Goal: Communication & Community: Participate in discussion

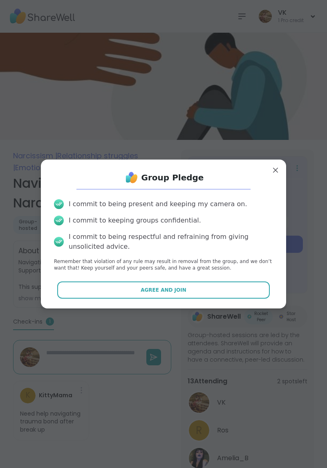
click at [177, 289] on span "Agree and Join" at bounding box center [164, 289] width 46 height 7
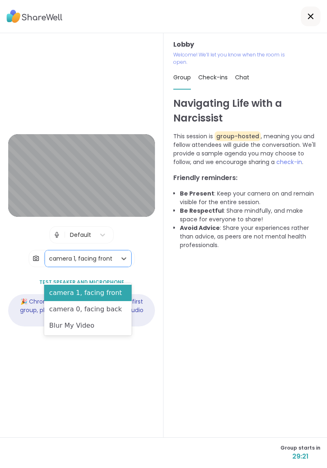
click at [95, 324] on div "Blur My Video" at bounding box center [87, 325] width 87 height 16
click at [101, 324] on div "Blur My Video" at bounding box center [87, 325] width 87 height 16
click at [107, 311] on div "camera 0, facing back" at bounding box center [87, 309] width 87 height 16
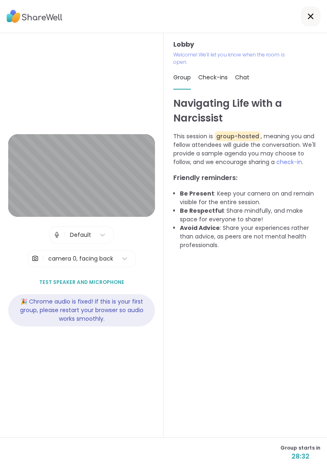
click at [251, 345] on div "Navigating Life with a Narcissist This session is group-hosted , meaning you an…" at bounding box center [245, 266] width 144 height 341
click at [240, 363] on div "Navigating Life with a Narcissist This session is group-hosted , meaning you an…" at bounding box center [245, 266] width 144 height 341
click at [221, 369] on div "Navigating Life with a Narcissist This session is group-hosted , meaning you an…" at bounding box center [245, 266] width 144 height 341
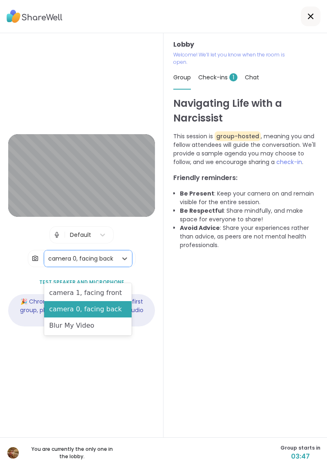
click at [116, 290] on div "camera 1, facing front" at bounding box center [87, 292] width 87 height 16
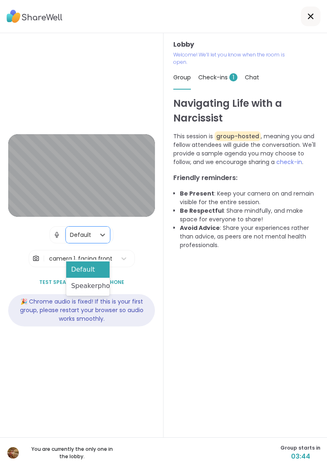
click at [101, 267] on div "Default" at bounding box center [87, 269] width 43 height 16
click at [293, 162] on span "check-in" at bounding box center [289, 162] width 26 height 8
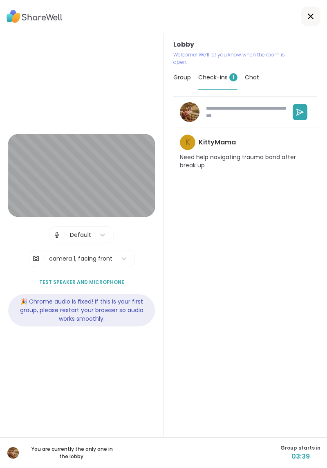
click at [300, 112] on icon at bounding box center [300, 112] width 5 height 0
click at [232, 110] on textarea at bounding box center [244, 111] width 83 height 21
type textarea "*"
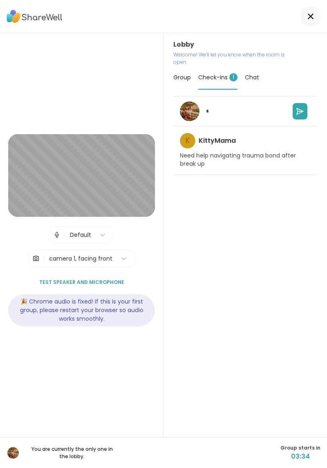
type textarea "**"
type textarea "*"
type textarea "***"
type textarea "*"
type textarea "****"
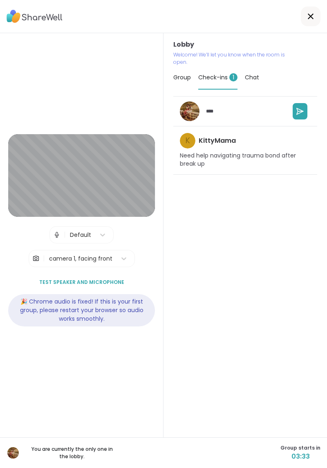
type textarea "*"
type textarea "*****"
type textarea "*"
type textarea "******"
type textarea "*"
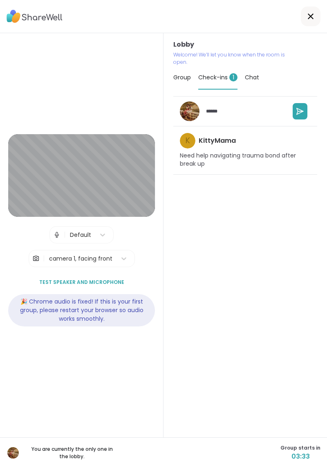
type textarea "*******"
type textarea "*"
type textarea "********"
type textarea "*"
type textarea "********"
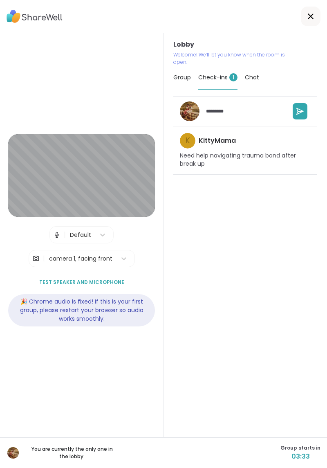
type textarea "*"
type textarea "**********"
type textarea "*"
type textarea "**********"
type textarea "*"
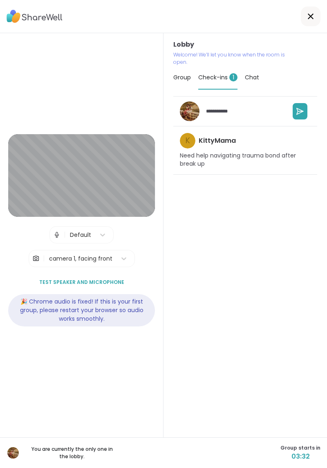
type textarea "**********"
type textarea "*"
type textarea "**********"
click at [306, 111] on button at bounding box center [300, 111] width 15 height 16
type textarea "*"
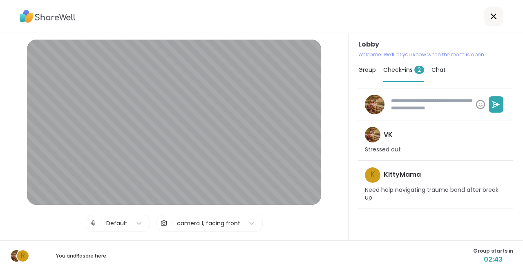
click at [327, 1] on div at bounding box center [261, 16] width 523 height 33
click at [311, 1] on div at bounding box center [261, 16] width 523 height 33
click at [310, 253] on div "R You and [PERSON_NAME] are here. Group starts in 02:16" at bounding box center [261, 256] width 523 height 31
click at [327, 256] on div "R You and [PERSON_NAME] are here. Group starts in 01:53" at bounding box center [261, 256] width 523 height 31
click at [35, 226] on div "Lobby | Default | camera 1, facing front Test speaker and microphone 🎉 Chrome a…" at bounding box center [174, 166] width 294 height 253
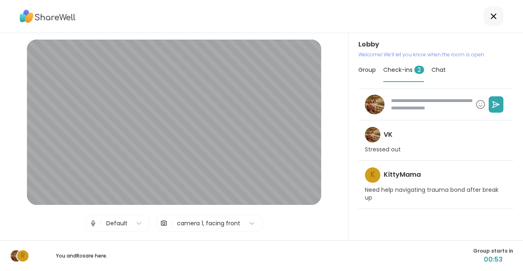
click at [176, 244] on div "R You and [PERSON_NAME] are here. Group starts in 00:53" at bounding box center [261, 256] width 523 height 31
click at [29, 222] on div "Lobby | Default | camera 1, facing front Test speaker and microphone 🎉 Chrome a…" at bounding box center [174, 166] width 294 height 253
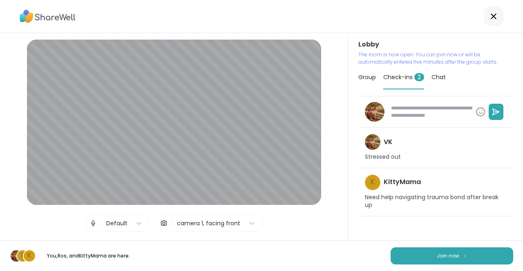
click at [327, 255] on span "Join now" at bounding box center [448, 256] width 22 height 7
type textarea "*"
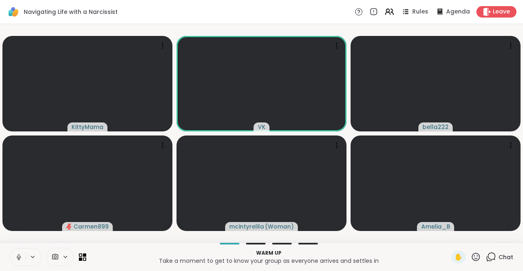
click at [20, 256] on icon at bounding box center [18, 257] width 7 height 7
click at [18, 256] on icon at bounding box center [18, 257] width 7 height 7
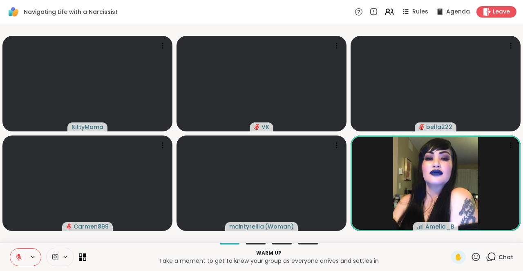
click at [134, 260] on p "Take a moment to get to know your group as everyone arrives and settles in" at bounding box center [268, 261] width 355 height 8
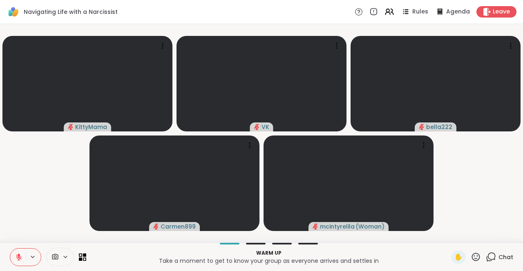
click at [32, 257] on icon at bounding box center [32, 257] width 7 height 7
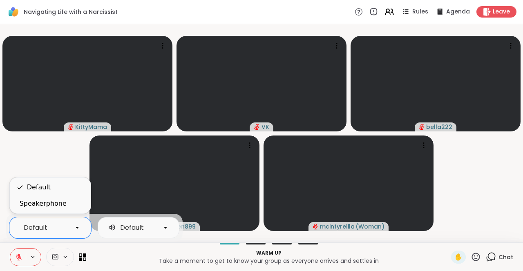
click at [26, 158] on video-player-container "KittyMama VK bella222 Carmen899 [PERSON_NAME] ( Woman )" at bounding box center [261, 133] width 513 height 212
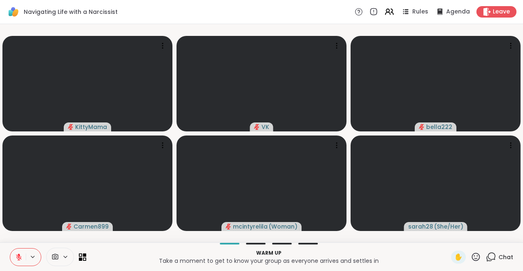
click at [123, 256] on p "Warm up" at bounding box center [268, 253] width 355 height 7
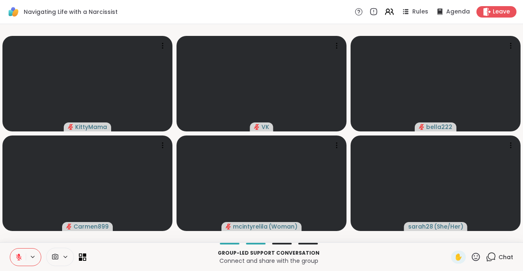
click at [145, 256] on p "Group-led support conversation" at bounding box center [268, 253] width 355 height 7
click at [128, 258] on p "Connect and share with the group" at bounding box center [268, 261] width 355 height 8
click at [37, 255] on button at bounding box center [33, 257] width 15 height 7
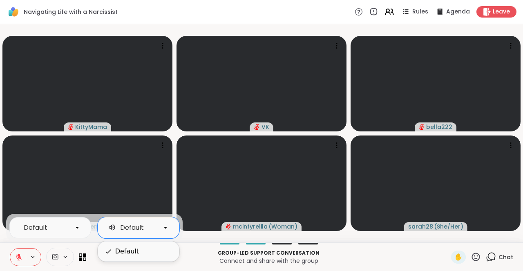
click at [135, 252] on div "Default" at bounding box center [127, 252] width 24 height 10
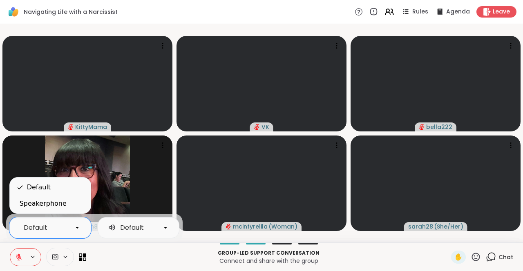
click at [47, 186] on div "Default" at bounding box center [39, 188] width 24 height 10
click at [41, 186] on div "Carmen899" at bounding box center [87, 184] width 170 height 96
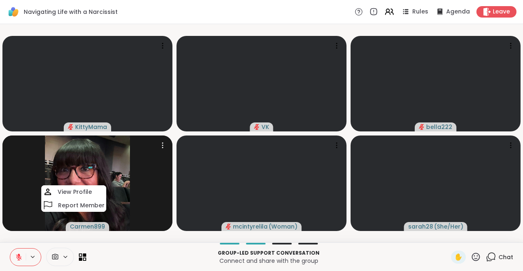
click at [128, 253] on p "Group-led support conversation" at bounding box center [268, 253] width 355 height 7
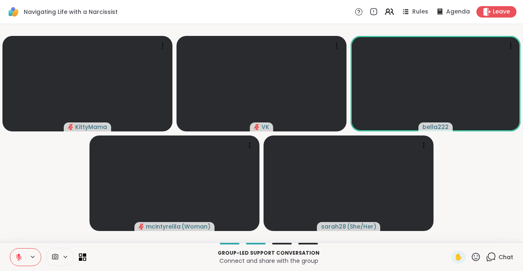
click at [32, 257] on icon at bounding box center [32, 257] width 7 height 7
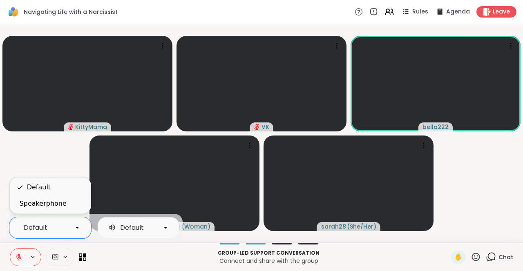
click at [42, 188] on div "Default" at bounding box center [39, 188] width 24 height 10
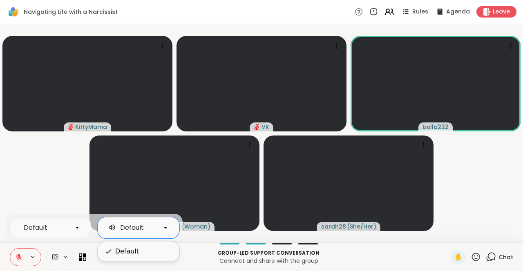
click at [54, 162] on video-player-container "KittyMama VK bella222 [PERSON_NAME] ( Woman ) sarah28 ( She/Her )" at bounding box center [261, 133] width 513 height 212
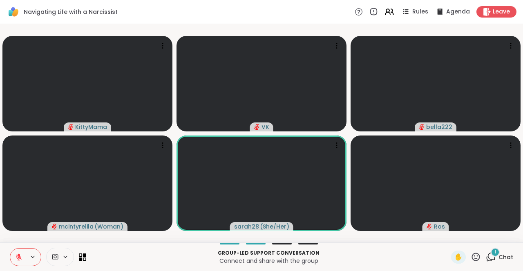
click at [327, 236] on video-player-container "KittyMama VK bella222 [PERSON_NAME] ( Woman ) sarah28 ( She/Her ) [PERSON_NAME]" at bounding box center [261, 133] width 513 height 212
click at [327, 249] on div "1" at bounding box center [495, 252] width 9 height 9
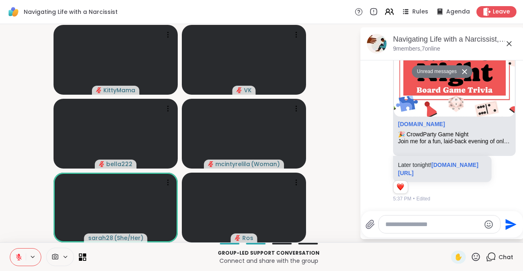
scroll to position [102, 0]
click at [327, 40] on icon at bounding box center [509, 44] width 10 height 10
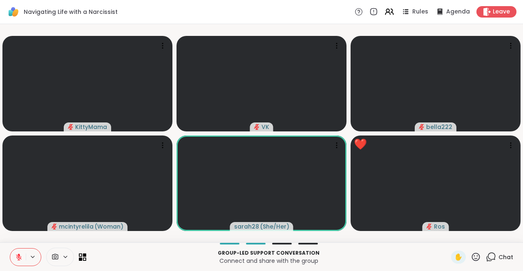
click at [327, 257] on span "✋" at bounding box center [459, 258] width 8 height 10
click at [327, 256] on span "✋" at bounding box center [459, 258] width 8 height 10
click at [327, 261] on icon at bounding box center [476, 257] width 10 height 10
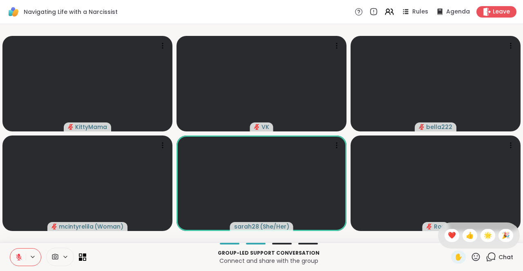
click at [327, 234] on span "❤️" at bounding box center [452, 236] width 8 height 10
click at [327, 256] on icon at bounding box center [476, 257] width 8 height 8
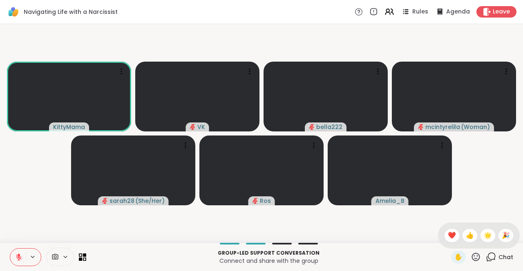
click at [127, 258] on p "Connect and share with the group" at bounding box center [268, 261] width 355 height 8
click at [133, 255] on p "Group-led support conversation" at bounding box center [268, 253] width 355 height 7
click at [133, 258] on p "Connect and share with the group" at bounding box center [268, 261] width 355 height 8
click at [327, 256] on icon at bounding box center [476, 257] width 10 height 10
click at [327, 234] on span "❤️" at bounding box center [452, 236] width 8 height 10
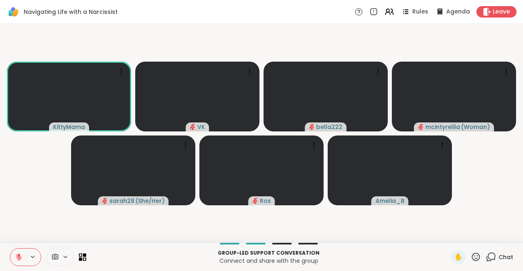
click at [146, 256] on p "Group-led support conversation" at bounding box center [268, 253] width 355 height 7
click at [148, 257] on p "Connect and share with the group" at bounding box center [268, 261] width 355 height 8
click at [327, 253] on icon at bounding box center [476, 257] width 10 height 10
click at [327, 235] on span "❤️" at bounding box center [452, 236] width 8 height 10
click at [147, 258] on p "Connect and share with the group" at bounding box center [268, 261] width 355 height 8
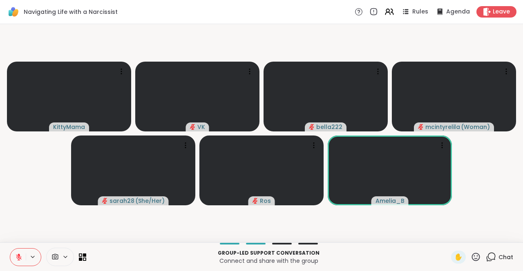
click at [143, 254] on p "Group-led support conversation" at bounding box center [268, 253] width 355 height 7
click at [14, 255] on button at bounding box center [18, 257] width 16 height 17
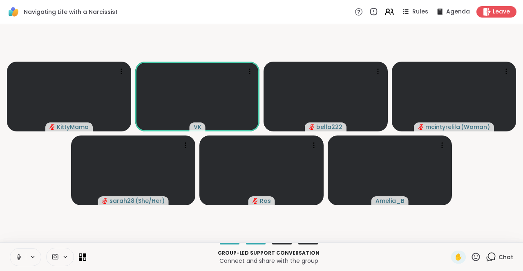
click at [150, 258] on p "Connect and share with the group" at bounding box center [268, 261] width 355 height 8
click at [149, 260] on p "Connect and share with the group" at bounding box center [268, 261] width 355 height 8
click at [143, 259] on p "Connect and share with the group" at bounding box center [268, 261] width 355 height 8
click at [161, 257] on p "Connect and share with the group" at bounding box center [268, 261] width 355 height 8
click at [150, 263] on p "Connect and share with the group" at bounding box center [268, 261] width 355 height 8
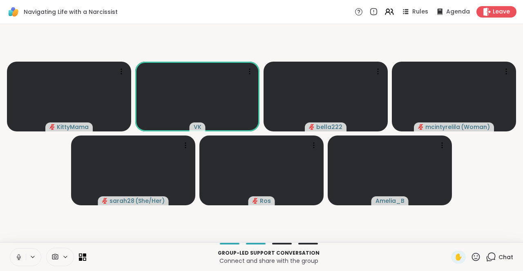
click at [164, 255] on p "Group-led support conversation" at bounding box center [268, 253] width 355 height 7
click at [154, 240] on div "KittyMama VK bella222 [PERSON_NAME] ( Woman ) sarah28 ( She/Her ) [PERSON_NAME]" at bounding box center [261, 133] width 523 height 219
click at [161, 256] on p "Group-led support conversation" at bounding box center [268, 253] width 355 height 7
click at [159, 254] on p "Group-led support conversation" at bounding box center [268, 253] width 355 height 7
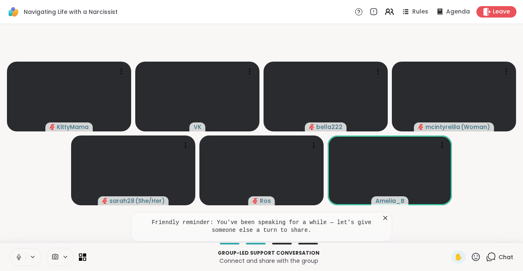
click at [131, 254] on p "Group-led support conversation" at bounding box center [268, 253] width 355 height 7
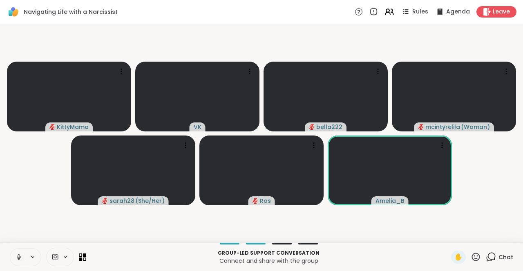
click at [18, 255] on icon at bounding box center [19, 257] width 2 height 4
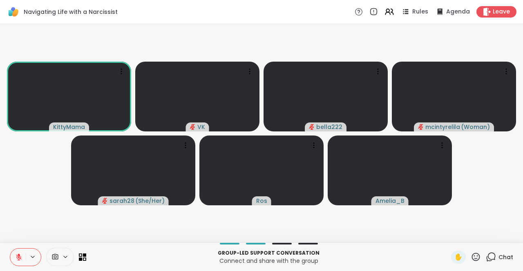
click at [149, 268] on div "Group-led support conversation Connect and share with the group ✋ Chat" at bounding box center [261, 257] width 523 height 29
click at [159, 255] on p "Group-led support conversation" at bounding box center [268, 253] width 355 height 7
click at [327, 255] on icon at bounding box center [491, 257] width 10 height 10
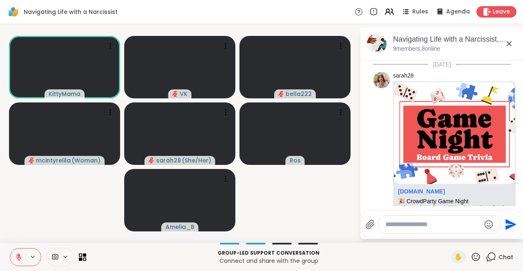
scroll to position [83, 0]
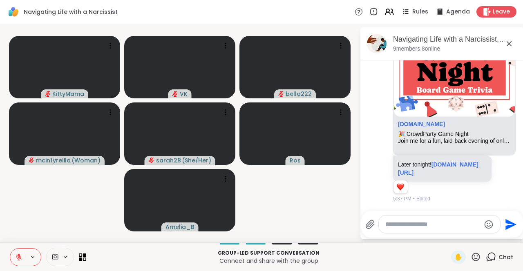
click at [327, 40] on icon at bounding box center [509, 44] width 10 height 10
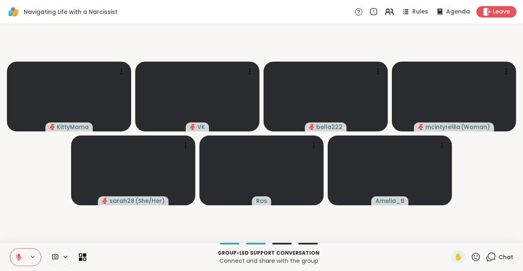
click at [327, 255] on icon at bounding box center [476, 257] width 10 height 10
click at [327, 235] on span "❤️" at bounding box center [452, 236] width 8 height 10
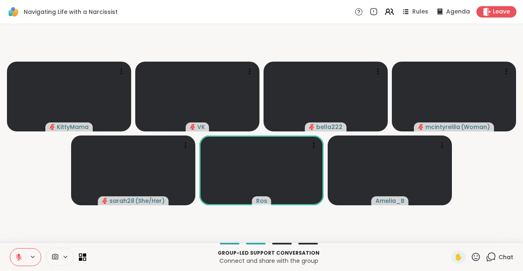
click at [148, 260] on p "Connect and share with the group" at bounding box center [268, 261] width 355 height 8
click at [159, 253] on p "Group-led support conversation" at bounding box center [268, 253] width 355 height 7
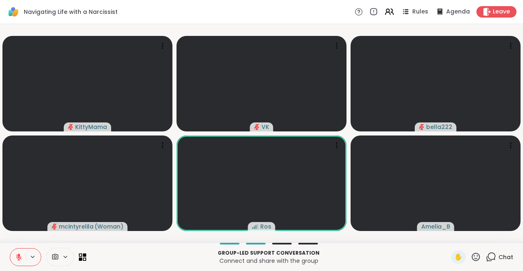
click at [150, 258] on p "Connect and share with the group" at bounding box center [268, 261] width 355 height 8
click at [260, 38] on div at bounding box center [262, 84] width 170 height 96
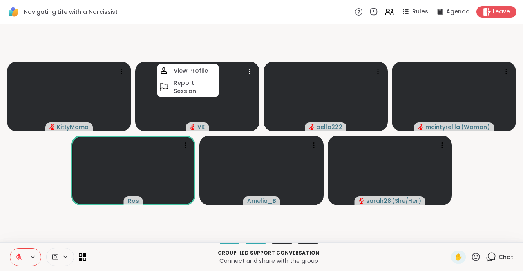
click at [134, 232] on video-player-container "KittyMama VK View Profile Report Session bella222 [PERSON_NAME] ( Woman ) [PERS…" at bounding box center [261, 133] width 513 height 212
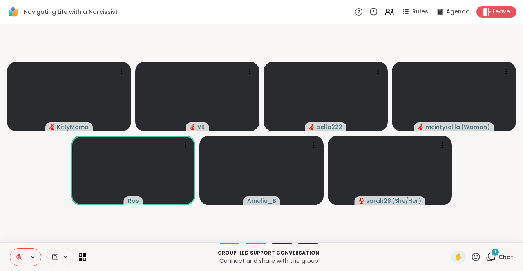
click at [146, 266] on div "Group-led support conversation Connect and share with the group" at bounding box center [268, 257] width 355 height 18
click at [327, 256] on span "Chat" at bounding box center [506, 257] width 15 height 8
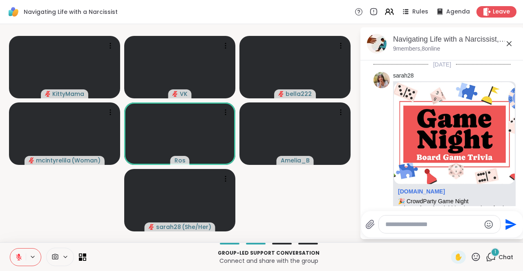
scroll to position [154, 0]
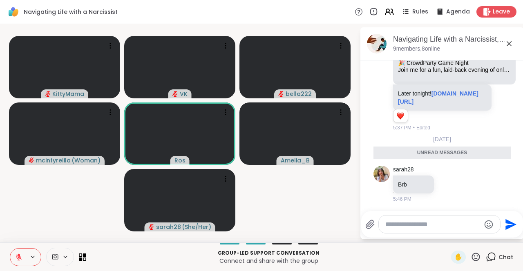
click at [327, 257] on div "Chat" at bounding box center [499, 257] width 27 height 13
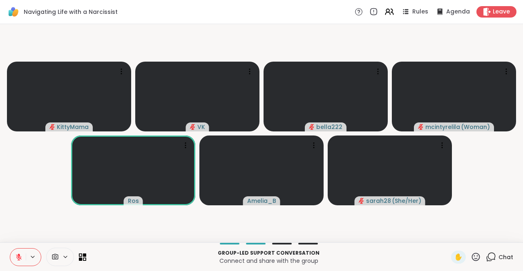
click at [137, 251] on p "Group-led support conversation" at bounding box center [268, 253] width 355 height 7
click at [327, 194] on video-player-container "KittyMama VK bella222 [PERSON_NAME] ( Woman ) [PERSON_NAME] sarah28 ( She/Her )" at bounding box center [261, 133] width 513 height 212
click at [147, 258] on p "Connect and share with the group" at bounding box center [268, 261] width 355 height 8
click at [167, 257] on p "Group-led support conversation" at bounding box center [268, 253] width 355 height 7
click at [129, 250] on p "Group-led support conversation" at bounding box center [268, 253] width 355 height 7
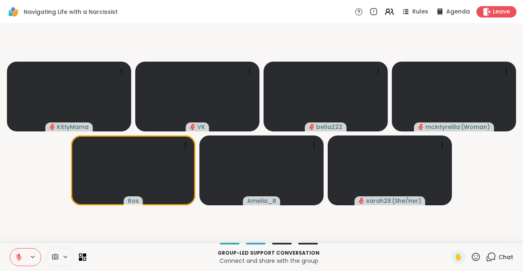
click at [327, 257] on icon at bounding box center [476, 257] width 10 height 10
click at [327, 234] on div "❤️" at bounding box center [452, 235] width 15 height 13
click at [269, 38] on video-player-container "KittyMama VK bella222 [PERSON_NAME] ( Woman ) [PERSON_NAME] sarah28 ( She/Her )" at bounding box center [261, 133] width 513 height 212
click at [260, 38] on video-player-container "KittyMama VK bella222 [PERSON_NAME] ( Woman ) [PERSON_NAME] sarah28 ( She/Her )" at bounding box center [261, 133] width 513 height 212
click at [327, 256] on icon at bounding box center [476, 257] width 10 height 10
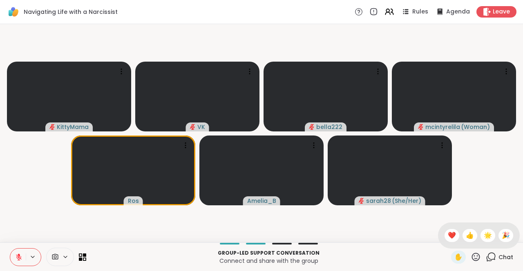
click at [327, 238] on span "❤️" at bounding box center [452, 236] width 8 height 10
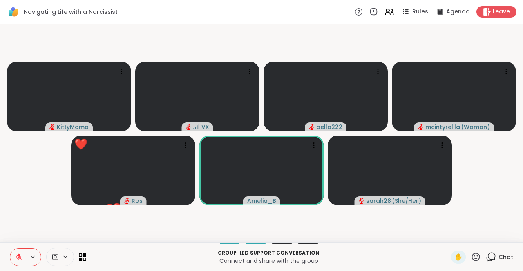
click at [146, 258] on p "Connect and share with the group" at bounding box center [268, 261] width 355 height 8
click at [159, 254] on p "Group-led support conversation" at bounding box center [268, 253] width 355 height 7
click at [327, 256] on p "Group-led support conversation" at bounding box center [268, 253] width 355 height 7
click at [152, 254] on p "Group-led support conversation" at bounding box center [268, 253] width 355 height 7
click at [158, 255] on p "Group-led support conversation" at bounding box center [268, 253] width 355 height 7
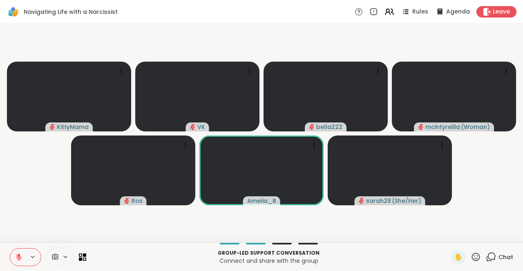
click at [327, 256] on icon at bounding box center [476, 257] width 10 height 10
click at [327, 235] on span "❤️" at bounding box center [452, 236] width 8 height 10
click at [327, 237] on video-player-container "KittyMama ❤️ VK ❤️ ❤️ ❤️ ❤️ ❤️ ❤️ ❤️ ❤️ ❤️ ❤️ ❤️ ❤️ ❤️ ❤️ ❤️ ❤️ ❤️ ❤️ ❤️ ❤️ ❤️ …" at bounding box center [261, 133] width 513 height 212
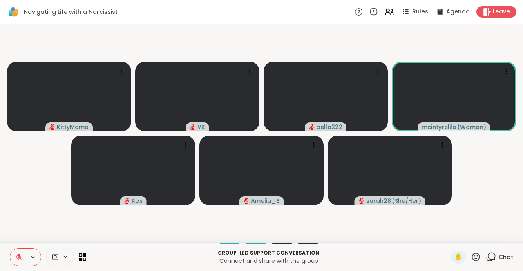
click at [154, 265] on p "Connect and share with the group" at bounding box center [268, 261] width 355 height 8
click at [156, 258] on p "Connect and share with the group" at bounding box center [268, 261] width 355 height 8
click at [327, 256] on icon at bounding box center [476, 257] width 8 height 8
click at [327, 231] on div "❤️" at bounding box center [452, 235] width 15 height 13
click at [327, 258] on icon at bounding box center [476, 257] width 10 height 10
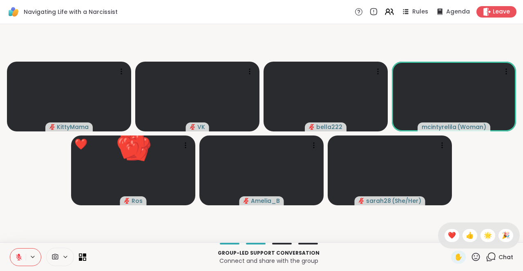
click at [327, 233] on span "❤️" at bounding box center [452, 236] width 8 height 10
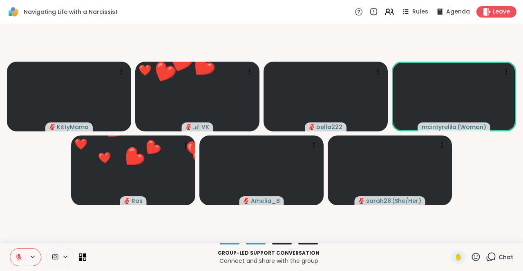
click at [327, 245] on div "Group-led support conversation Connect and share with the group ✋ Chat" at bounding box center [261, 257] width 523 height 29
click at [327, 257] on span "Chat" at bounding box center [506, 257] width 15 height 8
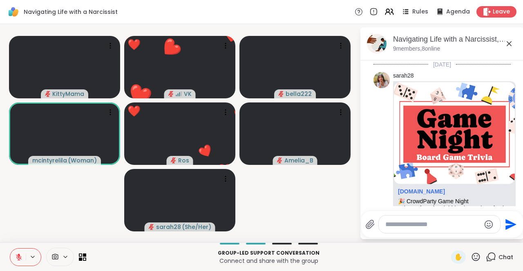
scroll to position [126, 0]
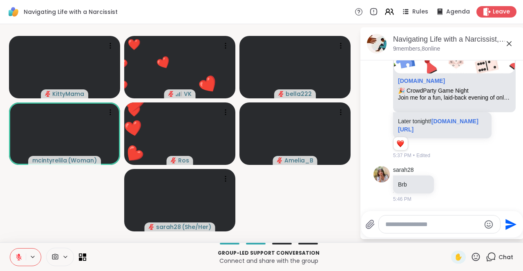
click at [327, 44] on icon at bounding box center [509, 44] width 10 height 10
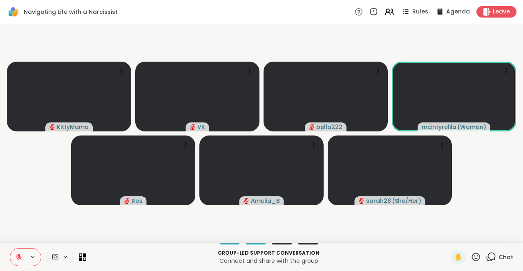
click at [327, 187] on video-player-container "KittyMama VK bella222 [PERSON_NAME] ( Woman ) [PERSON_NAME] sarah28 ( She/Her )" at bounding box center [261, 133] width 513 height 212
click at [327, 258] on icon at bounding box center [476, 257] width 10 height 10
click at [327, 231] on div "❤️" at bounding box center [452, 235] width 15 height 13
click at [327, 204] on video-player-container "KittyMama VK bella222 [PERSON_NAME] ( Woman ) [PERSON_NAME] sarah28 ( She/Her )" at bounding box center [261, 133] width 513 height 212
click at [327, 205] on video-player-container "KittyMama VK bella222 mcintyrelila ( Woman ) ❤️ [PERSON_NAME] sarah28 ( She/Her…" at bounding box center [261, 133] width 513 height 212
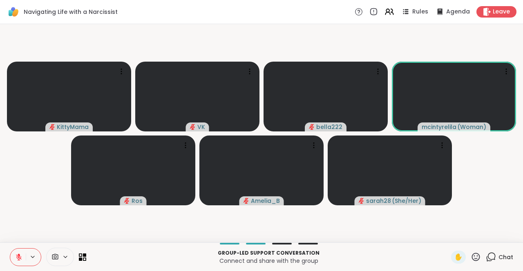
click at [327, 255] on icon at bounding box center [476, 257] width 10 height 10
click at [327, 235] on span "❤️" at bounding box center [452, 236] width 8 height 10
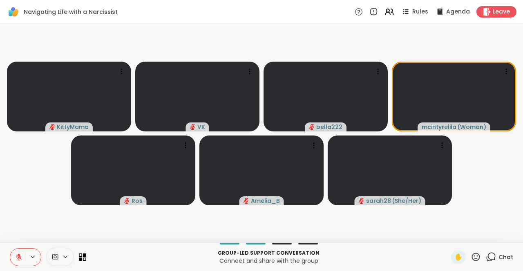
click at [327, 257] on icon at bounding box center [476, 257] width 8 height 8
click at [327, 235] on span "❤️" at bounding box center [452, 236] width 8 height 10
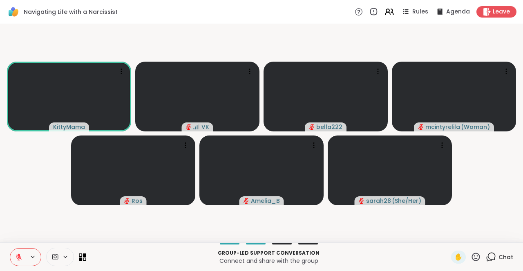
click at [327, 212] on video-player-container "KittyMama VK bella222 [PERSON_NAME] ( Woman ) [PERSON_NAME] sarah28 ( She/Her )" at bounding box center [261, 133] width 513 height 212
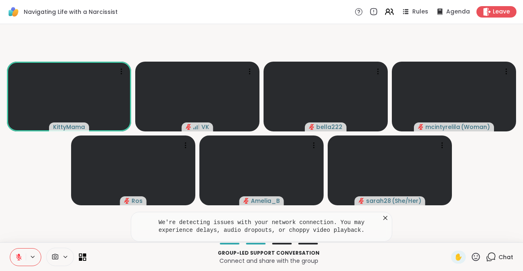
click at [327, 217] on icon at bounding box center [385, 218] width 8 height 8
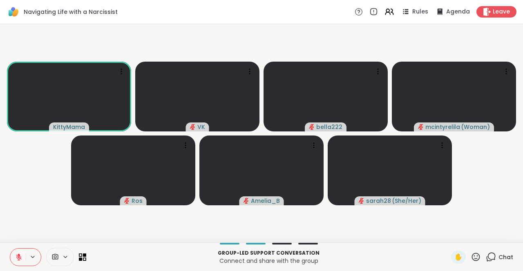
click at [147, 256] on p "Group-led support conversation" at bounding box center [268, 253] width 355 height 7
click at [134, 257] on p "Connect and share with the group" at bounding box center [268, 261] width 355 height 8
click at [144, 266] on div "Group-led support conversation Connect and share with the group" at bounding box center [268, 257] width 355 height 18
click at [327, 209] on video-player-container "KittyMama VK bella222 [PERSON_NAME] ( Woman ) [PERSON_NAME] sarah28 ( She/Her )" at bounding box center [261, 133] width 513 height 212
click at [327, 254] on icon at bounding box center [476, 257] width 8 height 8
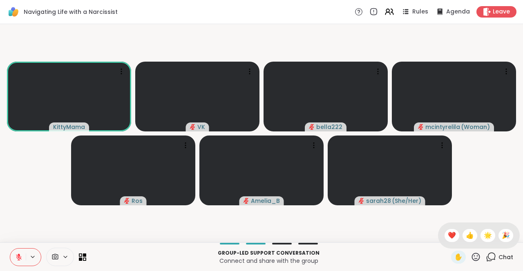
click at [327, 230] on div "❤️" at bounding box center [452, 235] width 15 height 13
click at [327, 201] on video-player-container "KittyMama VK bella222 [PERSON_NAME] ( Woman ) [PERSON_NAME] sarah28 ( She/Her )" at bounding box center [261, 133] width 513 height 212
click at [327, 258] on icon at bounding box center [476, 257] width 10 height 10
click at [327, 235] on span "❤️" at bounding box center [452, 236] width 8 height 10
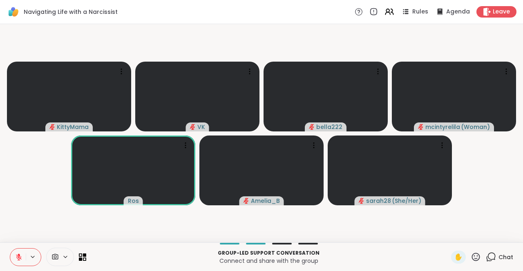
click at [327, 215] on video-player-container "KittyMama VK bella222 [PERSON_NAME] ( Woman ) [PERSON_NAME] sarah28 ( She/Her )" at bounding box center [261, 133] width 513 height 212
click at [327, 217] on video-player-container "KittyMama VK bella222 [PERSON_NAME] ( Woman ) [PERSON_NAME] sarah28 ( She/Her )" at bounding box center [261, 133] width 513 height 212
click at [327, 213] on video-player-container "KittyMama VK bella222 [PERSON_NAME] ( Woman ) [PERSON_NAME] sarah28 ( She/Her )" at bounding box center [261, 133] width 513 height 212
click at [327, 260] on icon at bounding box center [476, 257] width 10 height 10
click at [327, 235] on span "❤️" at bounding box center [452, 236] width 8 height 10
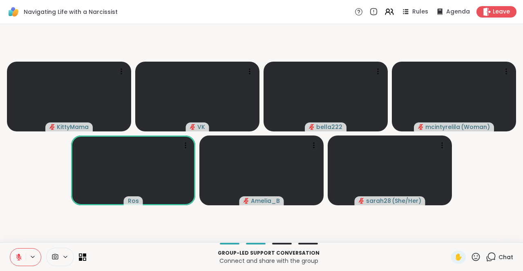
click at [154, 263] on p "Connect and share with the group" at bounding box center [268, 261] width 355 height 8
click at [157, 260] on p "Connect and share with the group" at bounding box center [268, 261] width 355 height 8
click at [155, 256] on p "Group-led support conversation" at bounding box center [268, 253] width 355 height 7
click at [151, 258] on p "Connect and share with the group" at bounding box center [268, 261] width 355 height 8
click at [157, 255] on p "Group-led support conversation" at bounding box center [268, 253] width 355 height 7
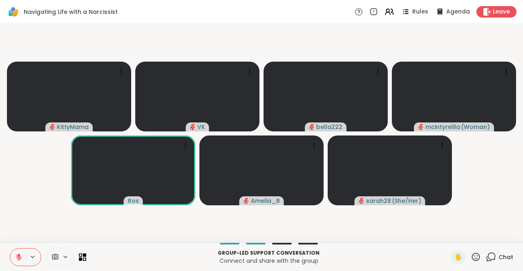
click at [327, 202] on video-player-container "KittyMama VK bella222 [PERSON_NAME] ( Woman ) [PERSON_NAME] sarah28 ( She/Her )" at bounding box center [261, 133] width 513 height 212
click at [327, 256] on icon at bounding box center [476, 257] width 10 height 10
click at [327, 235] on span "❤️" at bounding box center [452, 236] width 8 height 10
click at [327, 205] on video-player-container "KittyMama VK bella222 [PERSON_NAME] ( Woman ) [PERSON_NAME] sarah28 ( She/Her )" at bounding box center [261, 133] width 513 height 212
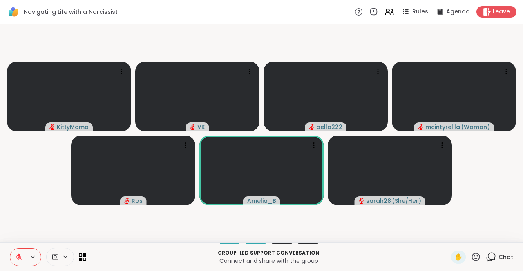
click at [327, 211] on video-player-container "KittyMama VK bella222 [PERSON_NAME] ( Woman ) [PERSON_NAME] sarah28 ( She/Her )" at bounding box center [261, 133] width 513 height 212
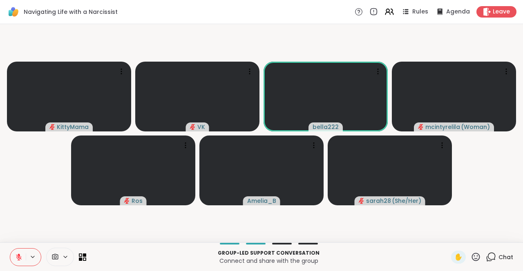
click at [327, 257] on icon at bounding box center [476, 257] width 10 height 10
click at [327, 235] on span "❤️" at bounding box center [452, 236] width 8 height 10
click at [327, 248] on div "Group-led support conversation Connect and share with the group ✋ Chat" at bounding box center [261, 257] width 523 height 29
click at [327, 256] on icon at bounding box center [476, 257] width 8 height 8
click at [327, 185] on video-player-container "KittyMama VK bella222 [PERSON_NAME] ( Woman ) [PERSON_NAME] sarah28 ( She/Her )" at bounding box center [261, 133] width 513 height 212
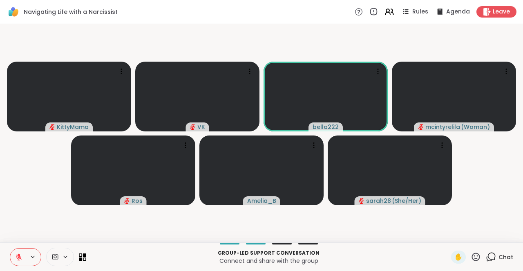
click at [327, 255] on icon at bounding box center [476, 257] width 10 height 10
click at [327, 235] on span "❤️" at bounding box center [452, 236] width 8 height 10
click at [327, 254] on icon at bounding box center [476, 257] width 8 height 8
click at [327, 233] on span "❤️" at bounding box center [452, 236] width 8 height 10
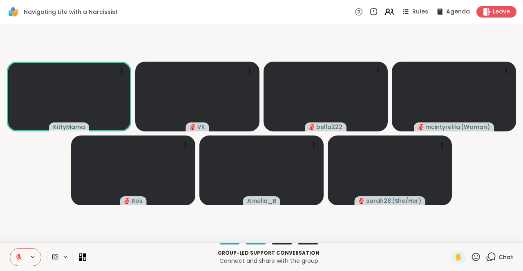
click at [327, 256] on icon at bounding box center [476, 257] width 8 height 8
click at [327, 233] on span "❤️" at bounding box center [452, 236] width 8 height 10
click at [327, 257] on icon at bounding box center [476, 257] width 8 height 8
click at [327, 235] on span "❤️" at bounding box center [452, 236] width 8 height 10
click at [327, 255] on span "✋" at bounding box center [459, 258] width 8 height 10
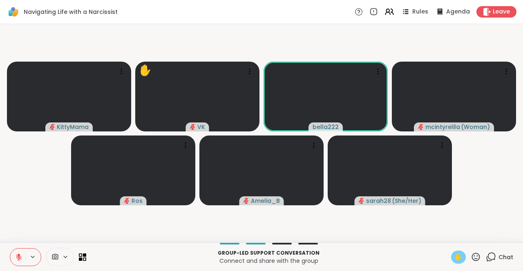
click at [327, 256] on span "✋" at bounding box center [459, 258] width 8 height 10
click at [16, 259] on icon at bounding box center [18, 257] width 7 height 7
click at [327, 256] on icon at bounding box center [476, 257] width 8 height 8
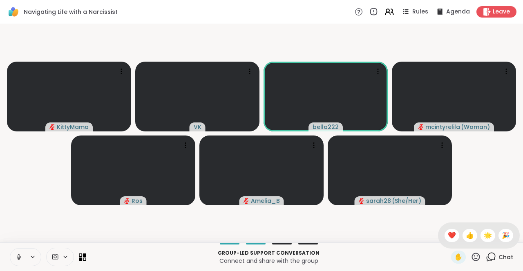
click at [327, 231] on div "❤️" at bounding box center [452, 235] width 15 height 13
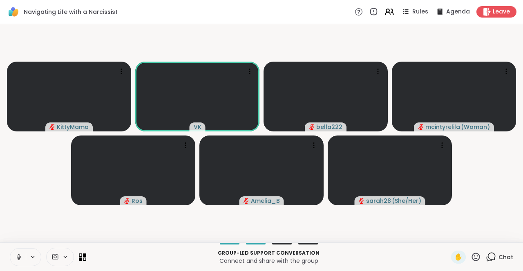
click at [327, 204] on video-player-container "KittyMama VK bella222 [PERSON_NAME] ( Woman ) [PERSON_NAME] sarah28 ( She/Her )" at bounding box center [261, 133] width 513 height 212
click at [327, 207] on video-player-container "KittyMama VK bella222 [PERSON_NAME] ( Woman ) [PERSON_NAME] sarah28 ( She/Her )" at bounding box center [261, 133] width 513 height 212
click at [16, 253] on button at bounding box center [17, 257] width 17 height 17
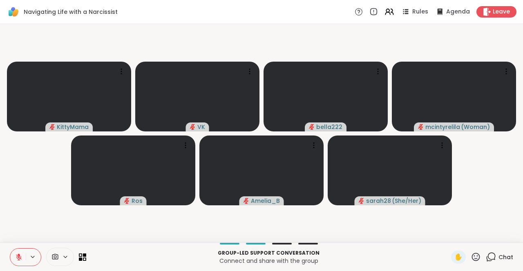
click at [24, 251] on button at bounding box center [18, 257] width 16 height 17
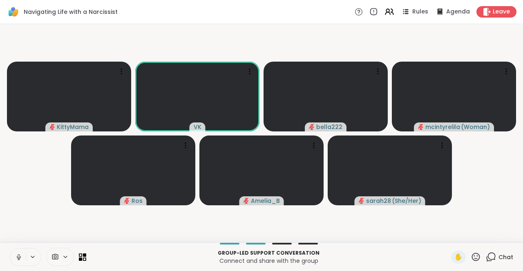
click at [18, 256] on icon at bounding box center [18, 257] width 7 height 7
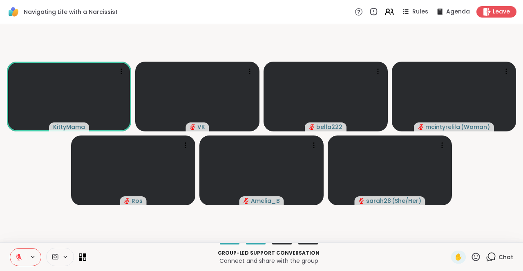
click at [327, 177] on video-player-container "KittyMama VK bella222 [PERSON_NAME] ( Woman ) [PERSON_NAME] sarah28 ( She/Her )" at bounding box center [261, 133] width 513 height 212
click at [327, 193] on video-player-container "KittyMama VK bella222 [PERSON_NAME] ( Woman ) [PERSON_NAME] sarah28 ( She/Her )" at bounding box center [261, 133] width 513 height 212
click at [327, 210] on video-player-container "KittyMama VK bella222 [PERSON_NAME] ( Woman ) [PERSON_NAME] sarah28 ( She/Her )" at bounding box center [261, 133] width 513 height 212
click at [327, 255] on icon at bounding box center [476, 257] width 10 height 10
click at [327, 231] on div "❤️" at bounding box center [452, 235] width 15 height 13
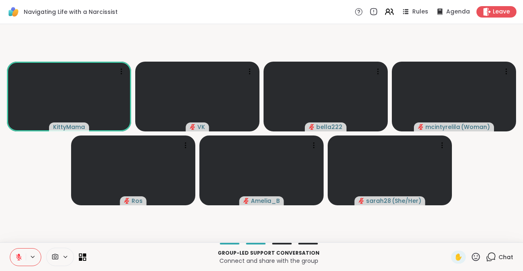
click at [327, 203] on video-player-container "KittyMama VK bella222 [PERSON_NAME] ( Woman ) [PERSON_NAME] sarah28 ( She/Her )" at bounding box center [261, 133] width 513 height 212
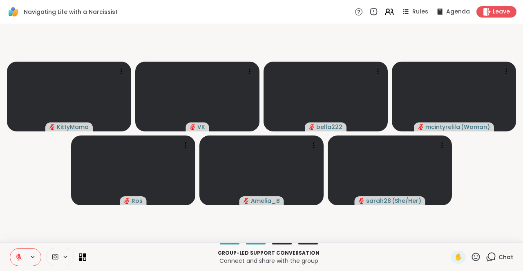
click at [327, 255] on icon at bounding box center [476, 257] width 10 height 10
click at [327, 229] on div "❤️" at bounding box center [452, 235] width 15 height 13
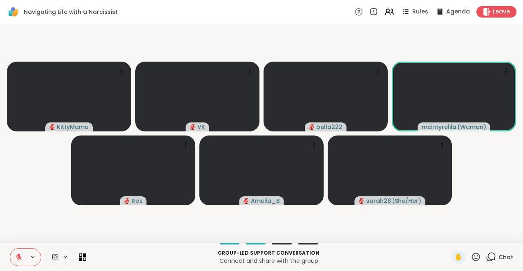
click at [327, 254] on icon at bounding box center [476, 257] width 8 height 8
click at [327, 235] on span "❤️" at bounding box center [452, 236] width 8 height 10
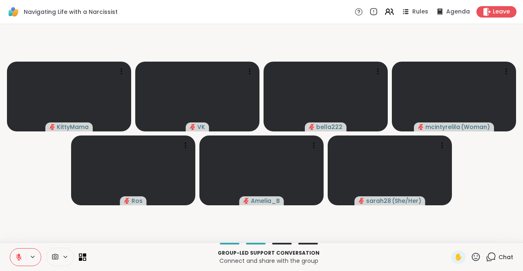
click at [18, 203] on video-player-container "KittyMama VK bella222 [PERSON_NAME] ( Woman ) [PERSON_NAME] sarah28 ( She/Her )" at bounding box center [261, 133] width 513 height 212
click at [327, 199] on video-player-container "KittyMama VK bella222 [PERSON_NAME] ( Woman ) [PERSON_NAME] sarah28 ( She/Her )" at bounding box center [261, 133] width 513 height 212
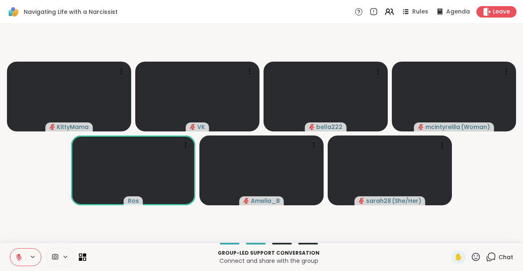
click at [327, 256] on icon at bounding box center [476, 257] width 10 height 10
click at [327, 236] on span "❤️" at bounding box center [452, 236] width 8 height 10
click at [327, 195] on video-player-container "KittyMama VK bella222 [PERSON_NAME] ( Woman ) [PERSON_NAME] sarah28 ( She/Her )" at bounding box center [261, 133] width 513 height 212
click at [23, 188] on video-player-container "KittyMama VK bella222 [PERSON_NAME] ( Woman ) [PERSON_NAME] sarah28 ( She/Her )" at bounding box center [261, 133] width 513 height 212
click at [31, 192] on video-player-container "KittyMama VK bella222 [PERSON_NAME] ( Woman ) [PERSON_NAME] sarah28 ( She/Her )" at bounding box center [261, 133] width 513 height 212
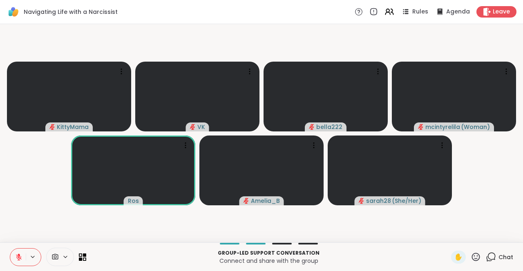
click at [31, 202] on video-player-container "KittyMama VK bella222 [PERSON_NAME] ( Woman ) [PERSON_NAME] sarah28 ( She/Her )" at bounding box center [261, 133] width 513 height 212
click at [327, 254] on icon at bounding box center [476, 257] width 10 height 10
click at [327, 239] on span "❤️" at bounding box center [452, 236] width 8 height 10
click at [327, 207] on video-player-container "KittyMama VK bella222 [PERSON_NAME] ( Woman ) [PERSON_NAME] sarah28 ( She/Her )" at bounding box center [261, 133] width 513 height 212
click at [327, 254] on icon at bounding box center [476, 257] width 10 height 10
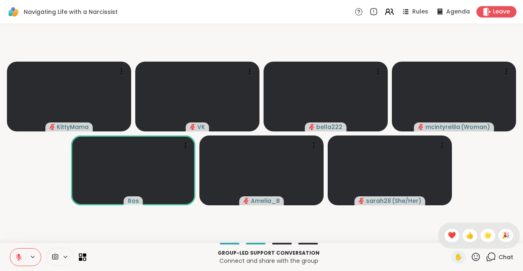
click at [327, 231] on div "❤️" at bounding box center [452, 235] width 15 height 13
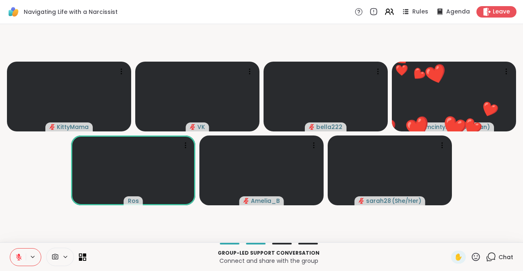
click at [327, 201] on video-player-container "KittyMama VK bella222 ❤️ mcintyrelila ( Woman ) ❤️ ❤️ ❤️ ❤️ ❤️ ❤️ ❤️ ❤️ ❤️ ❤️ ❤…" at bounding box center [261, 133] width 513 height 212
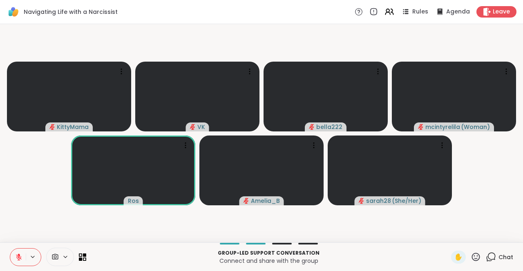
click at [327, 211] on video-player-container "KittyMama VK bella222 [PERSON_NAME] ( Woman ) [PERSON_NAME] sarah28 ( She/Her )" at bounding box center [261, 133] width 513 height 212
click at [327, 256] on icon at bounding box center [476, 257] width 10 height 10
click at [327, 239] on span "❤️" at bounding box center [452, 236] width 8 height 10
click at [327, 256] on icon at bounding box center [476, 257] width 10 height 10
click at [327, 236] on span "❤️" at bounding box center [452, 236] width 8 height 10
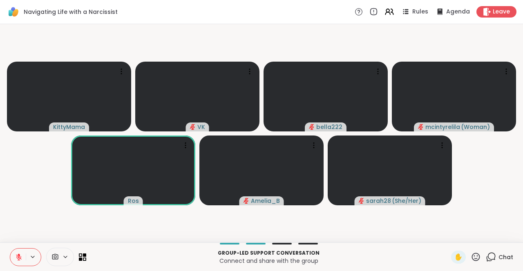
click at [327, 256] on icon at bounding box center [476, 257] width 8 height 8
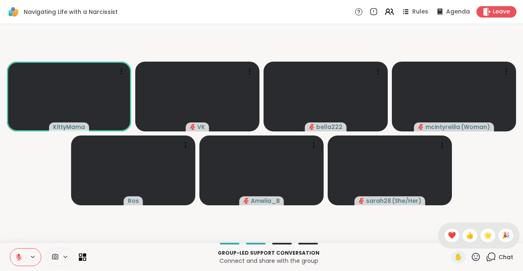
click at [327, 234] on span "❤️" at bounding box center [452, 236] width 8 height 10
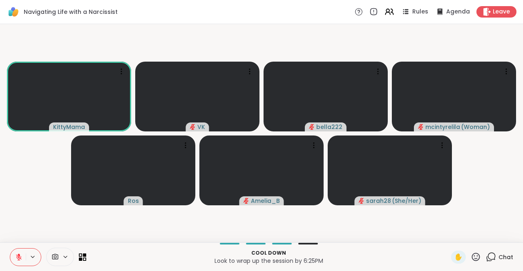
click at [327, 190] on video-player-container "KittyMama VK bella222 [PERSON_NAME] ( Woman ) [PERSON_NAME] sarah28 ( She/Her )" at bounding box center [261, 133] width 513 height 212
click at [327, 256] on icon at bounding box center [476, 257] width 10 height 10
click at [327, 236] on span "❤️" at bounding box center [452, 236] width 8 height 10
click at [327, 206] on video-player-container "KittyMama VK bella222 [PERSON_NAME] ( Woman ) [PERSON_NAME] sarah28 ( She/Her )" at bounding box center [261, 133] width 513 height 212
click at [327, 257] on icon at bounding box center [476, 257] width 10 height 10
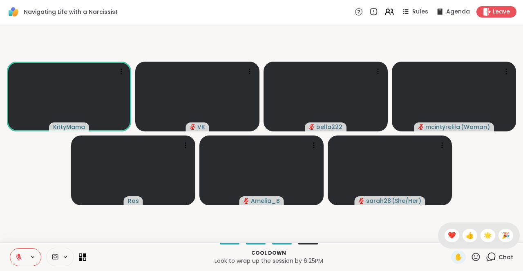
click at [327, 185] on video-player-container "KittyMama VK bella222 [PERSON_NAME] ( Woman ) [PERSON_NAME] sarah28 ( She/Her )" at bounding box center [261, 133] width 513 height 212
click at [327, 261] on icon at bounding box center [476, 257] width 10 height 10
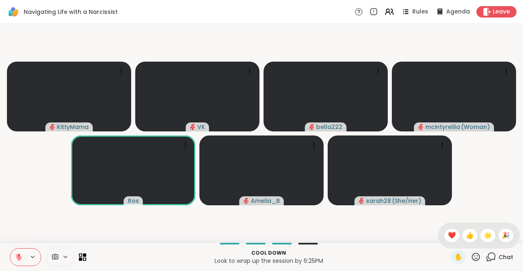
click at [327, 189] on video-player-container "KittyMama VK bella222 [PERSON_NAME] ( Woman ) [PERSON_NAME] sarah28 ( She/Her )" at bounding box center [261, 133] width 513 height 212
click at [327, 204] on video-player-container "KittyMama VK bella222 [PERSON_NAME] ( Woman ) [PERSON_NAME] sarah28 ( She/Her )" at bounding box center [261, 133] width 513 height 212
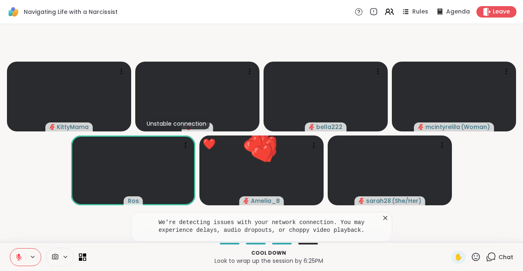
click at [327, 217] on icon at bounding box center [385, 218] width 8 height 8
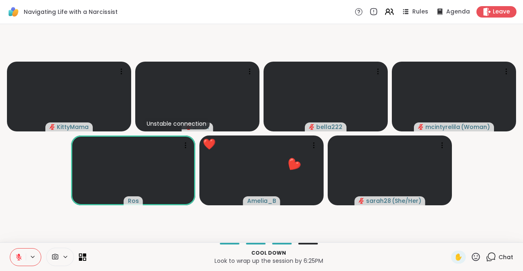
click at [327, 256] on icon at bounding box center [476, 257] width 10 height 10
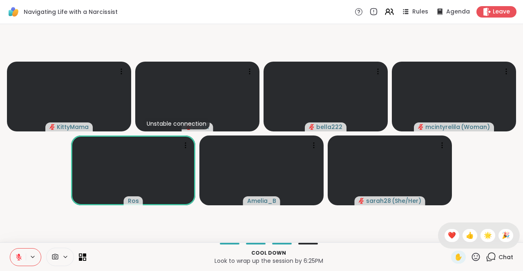
click at [327, 233] on span "❤️" at bounding box center [452, 236] width 8 height 10
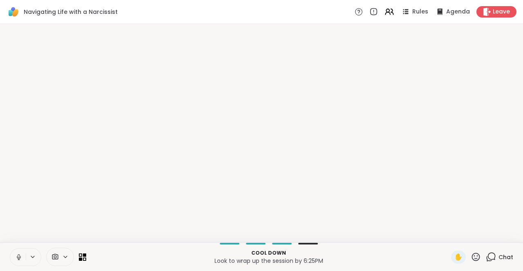
click at [70, 114] on video-player-container at bounding box center [261, 133] width 513 height 212
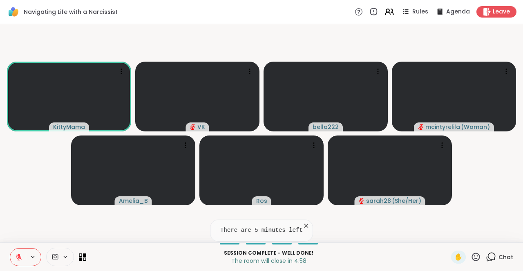
click at [327, 252] on icon at bounding box center [476, 257] width 10 height 10
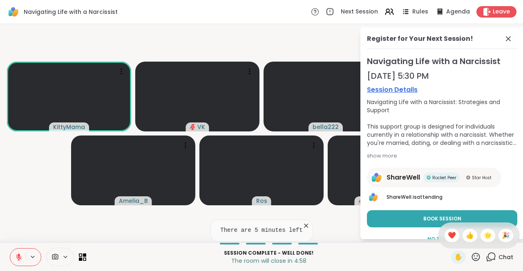
click at [327, 235] on span "❤️" at bounding box center [452, 236] width 8 height 10
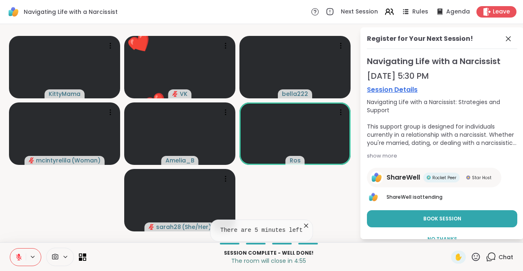
click at [327, 34] on icon at bounding box center [509, 39] width 10 height 10
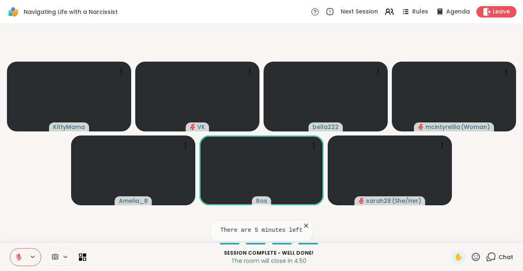
click at [327, 255] on icon at bounding box center [476, 257] width 10 height 10
click at [327, 230] on div "❤️" at bounding box center [452, 235] width 15 height 13
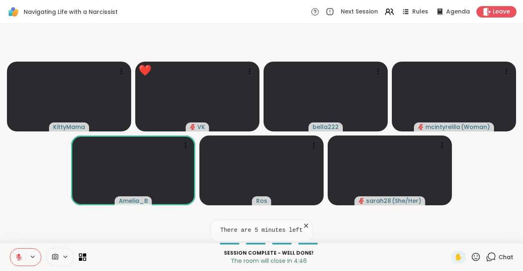
click at [308, 224] on icon at bounding box center [306, 226] width 8 height 8
click at [16, 250] on button at bounding box center [18, 257] width 16 height 17
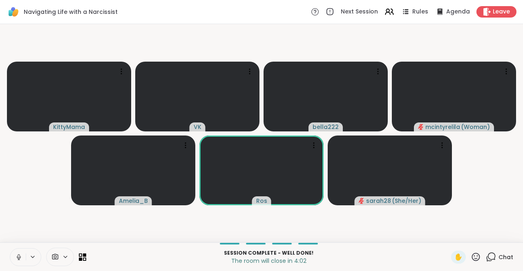
click at [327, 258] on icon at bounding box center [476, 257] width 10 height 10
click at [327, 180] on video-player-container "KittyMama VK bella222 mcintyrelila ( Woman ) Amelia_B Ros sarah28 ( She/Her )" at bounding box center [261, 133] width 513 height 212
click at [327, 13] on span "Leave" at bounding box center [501, 12] width 17 height 8
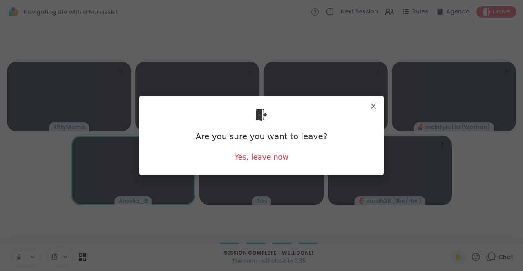
click at [273, 161] on div "Yes, leave now" at bounding box center [262, 157] width 54 height 10
